Goal: Navigation & Orientation: Find specific page/section

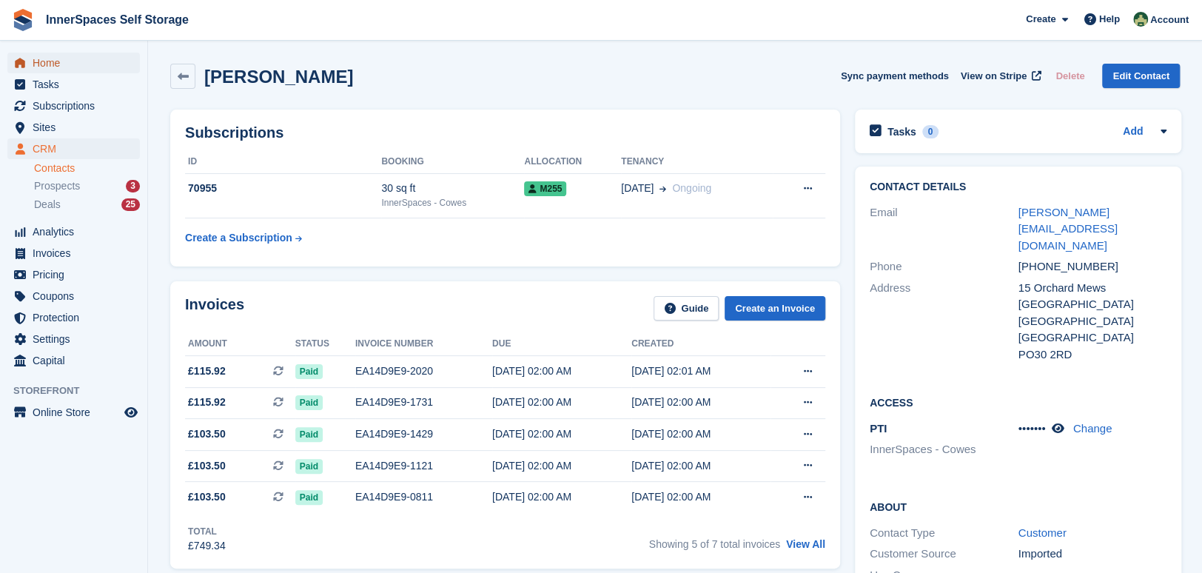
click at [53, 64] on span "Home" at bounding box center [77, 63] width 89 height 21
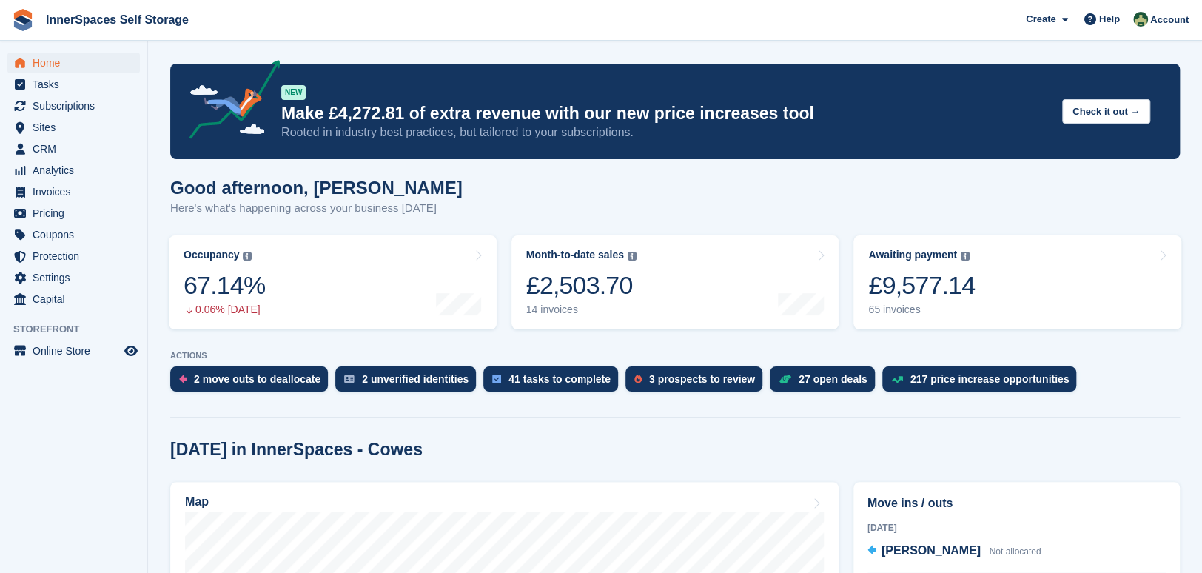
scroll to position [201, 0]
